Goal: Information Seeking & Learning: Learn about a topic

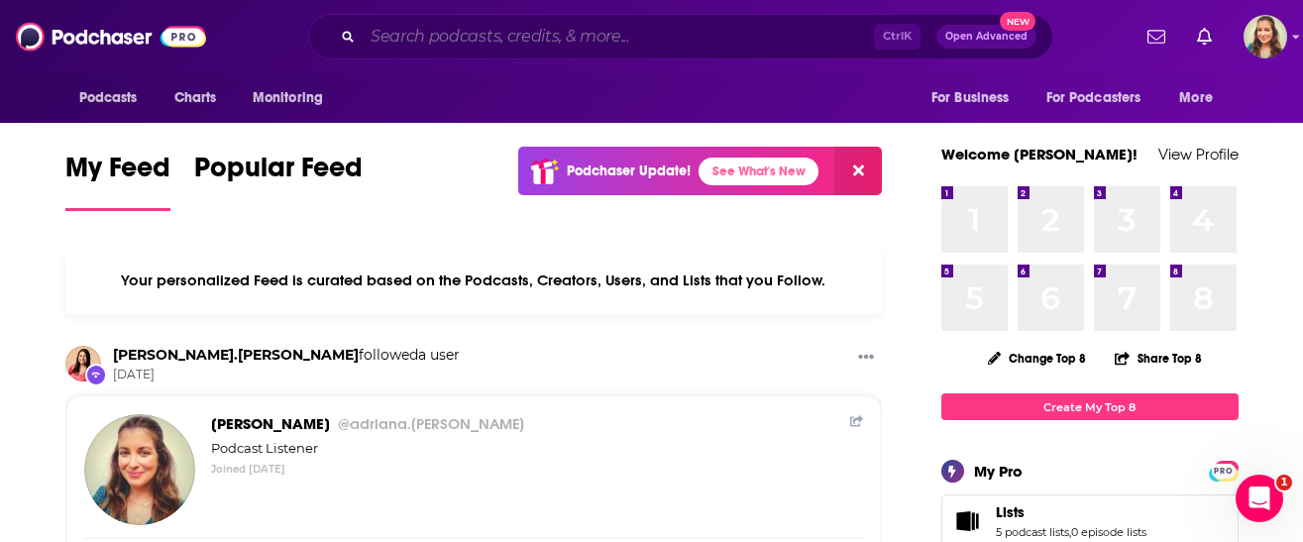
click at [468, 40] on input "Search podcasts, credits, & more..." at bounding box center [618, 37] width 511 height 32
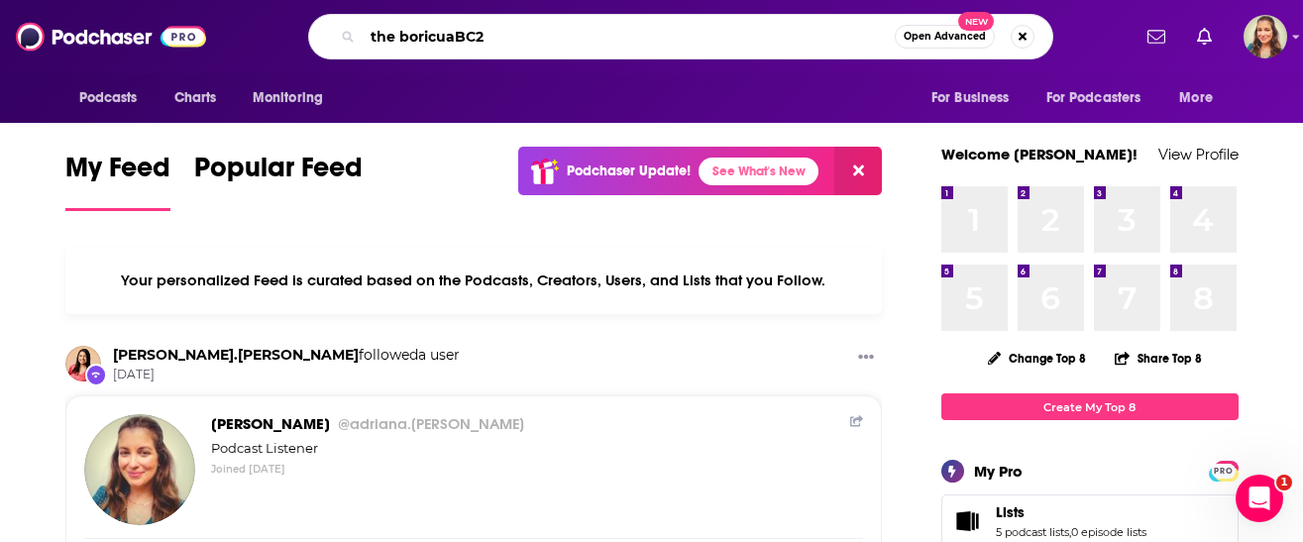
type input "the boricuaBC2"
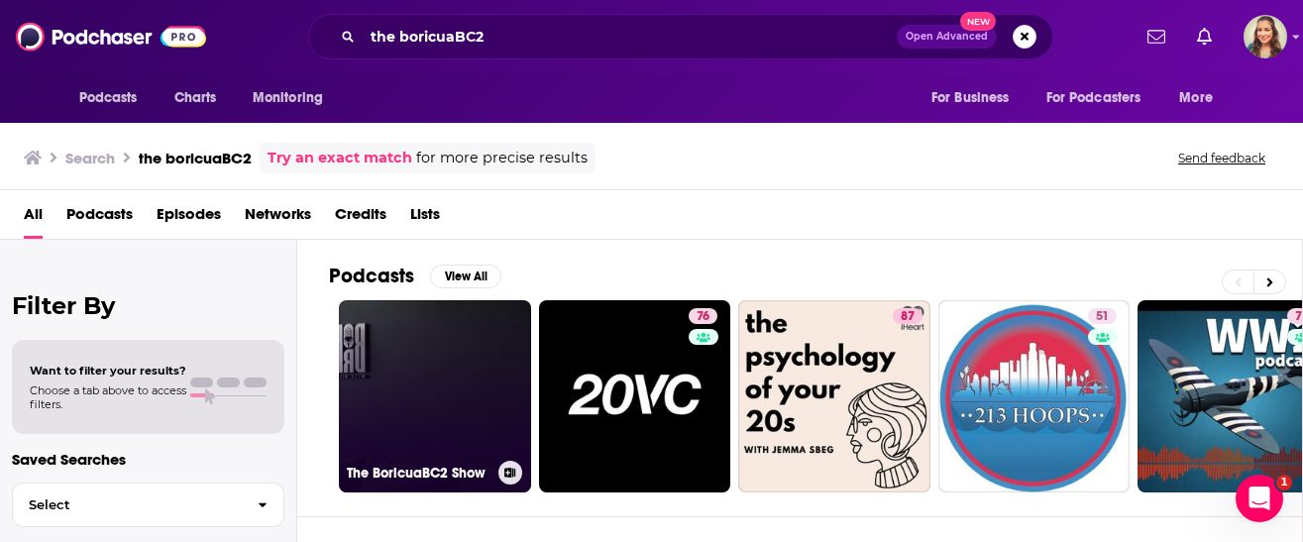
click at [442, 343] on link "The BoricuaBC2 Show" at bounding box center [435, 396] width 192 height 192
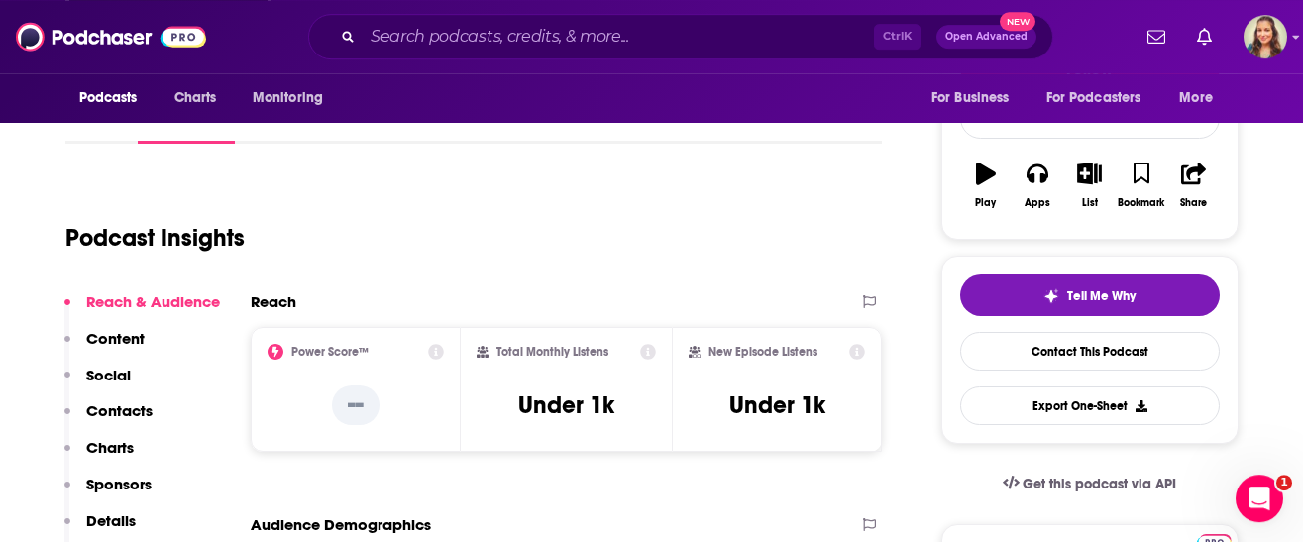
scroll to position [339, 0]
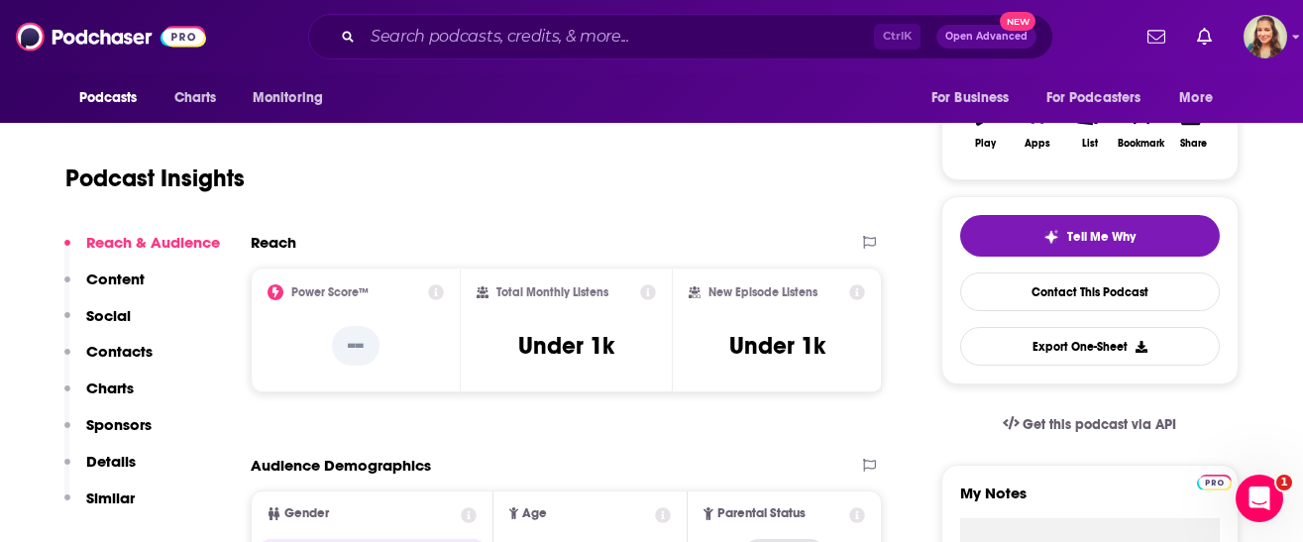
click at [432, 295] on icon at bounding box center [436, 292] width 16 height 16
click at [720, 216] on div "Podcast Insights" at bounding box center [466, 166] width 802 height 101
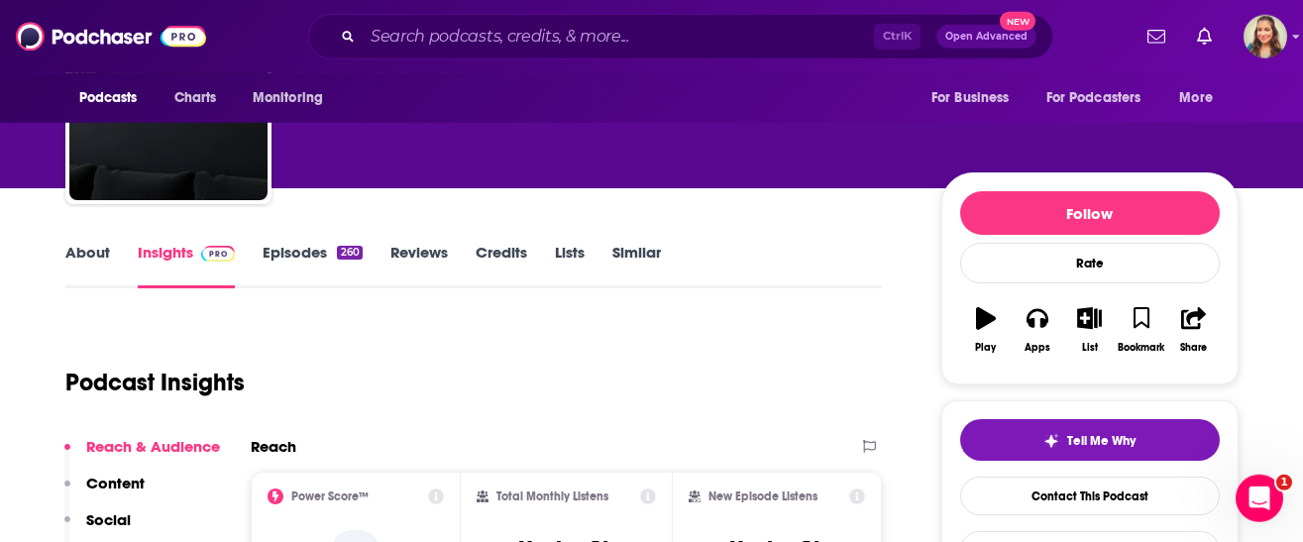
scroll to position [0, 0]
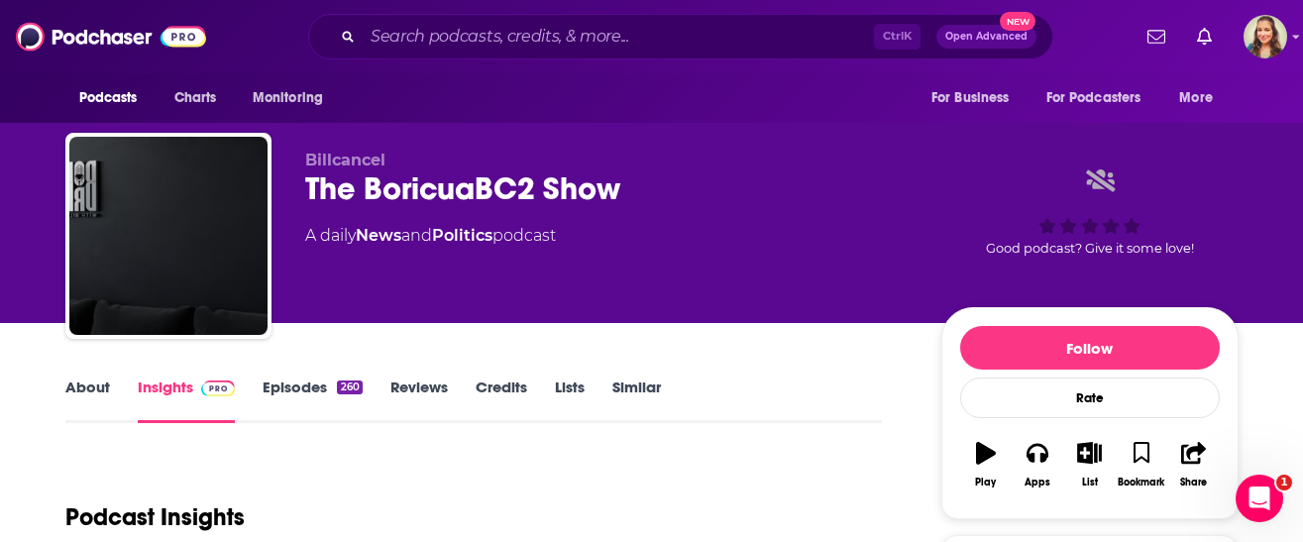
click at [68, 392] on link "About" at bounding box center [87, 401] width 45 height 46
